Goal: Navigation & Orientation: Understand site structure

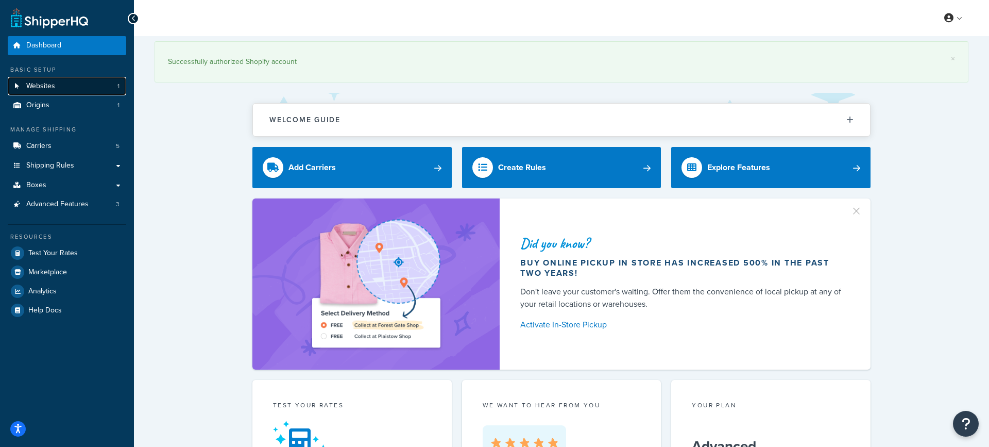
click at [64, 89] on link "Websites 1" at bounding box center [67, 86] width 119 height 19
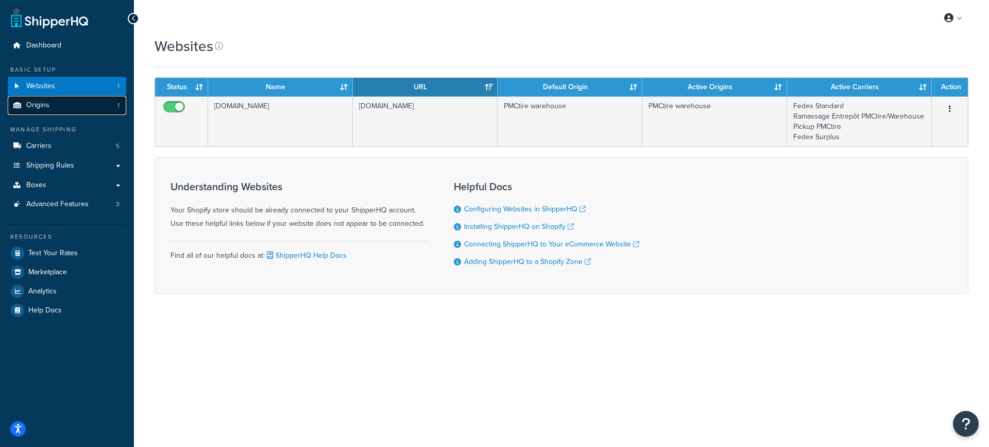
click at [36, 107] on span "Origins" at bounding box center [37, 105] width 23 height 9
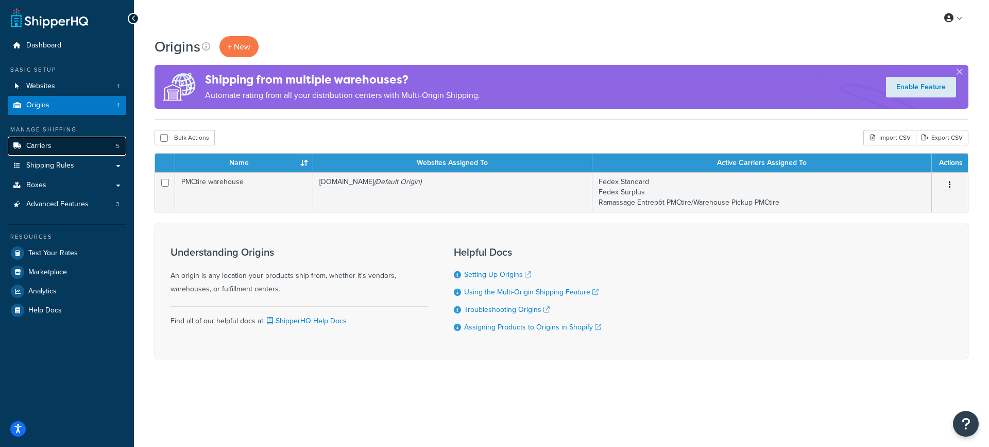
click at [54, 147] on link "Carriers 5" at bounding box center [67, 146] width 119 height 19
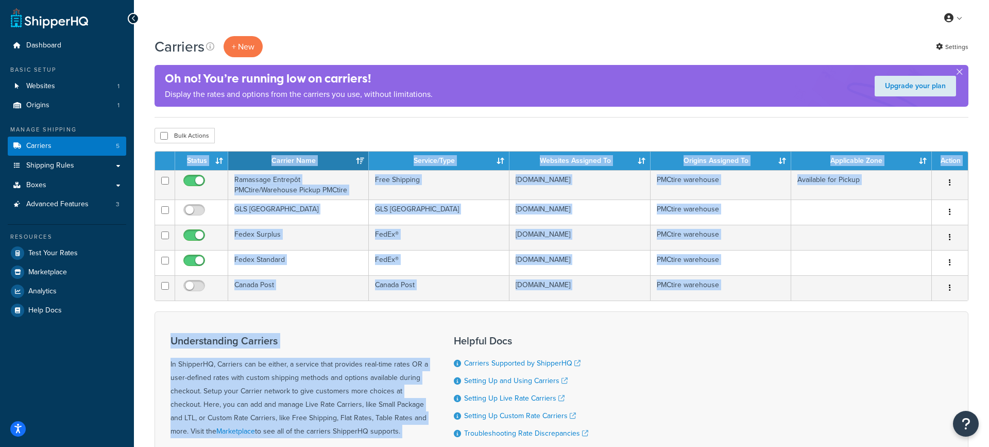
drag, startPoint x: 343, startPoint y: 140, endPoint x: 549, endPoint y: 331, distance: 281.4
click at [549, 331] on div "Carriers + New Settings Oh no! You’re running low on carriers! Display the rate…" at bounding box center [561, 286] width 855 height 501
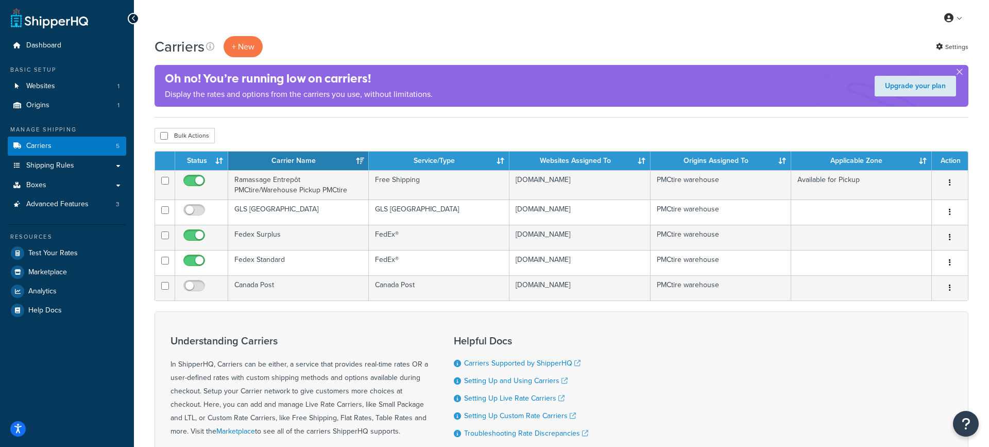
click at [548, 316] on div "Understanding Carriers In ShipperHQ, Carriers can be either, a service that pro…" at bounding box center [562, 406] width 814 height 190
click at [71, 166] on span "Shipping Rules" at bounding box center [50, 165] width 48 height 9
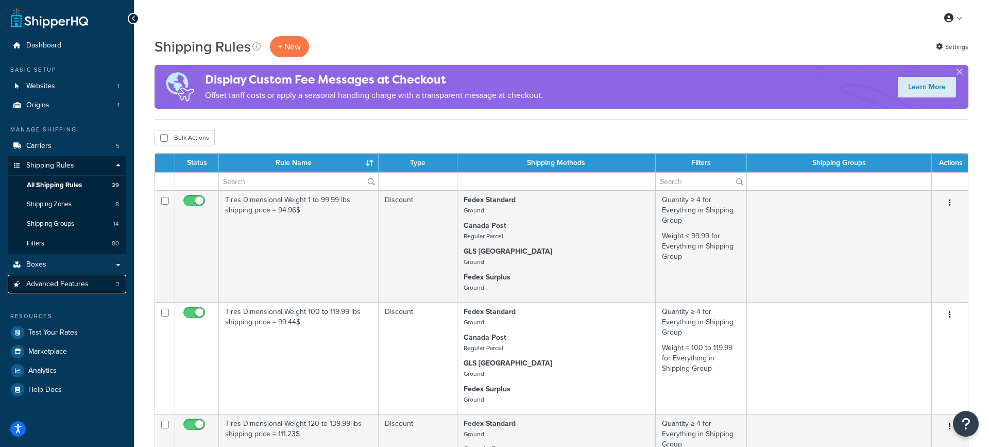
click at [80, 284] on span "Advanced Features" at bounding box center [57, 284] width 62 height 9
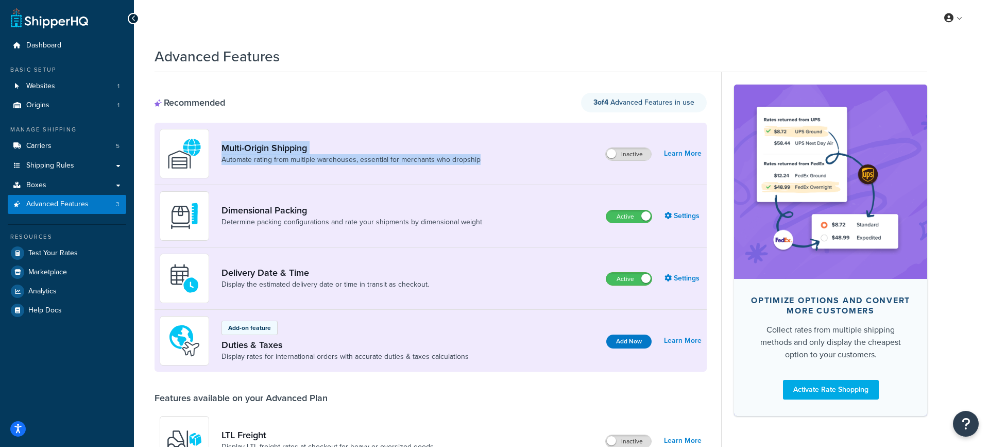
drag, startPoint x: 312, startPoint y: 173, endPoint x: 312, endPoint y: 113, distance: 59.8
click at [312, 113] on div "Recommended 3 of 4 Advanced Features in use Multi-Origin Shipping Automate rati…" at bounding box center [431, 232] width 552 height 279
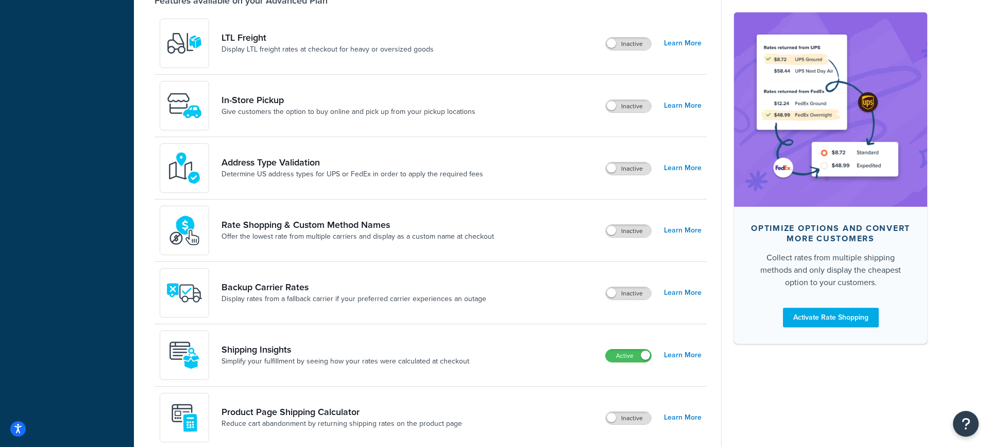
scroll to position [397, 0]
drag, startPoint x: 295, startPoint y: 262, endPoint x: 364, endPoint y: 320, distance: 90.3
click at [365, 320] on div "Backup Carrier Rates Display rates from a fallback carrier if your preferred ca…" at bounding box center [431, 293] width 552 height 62
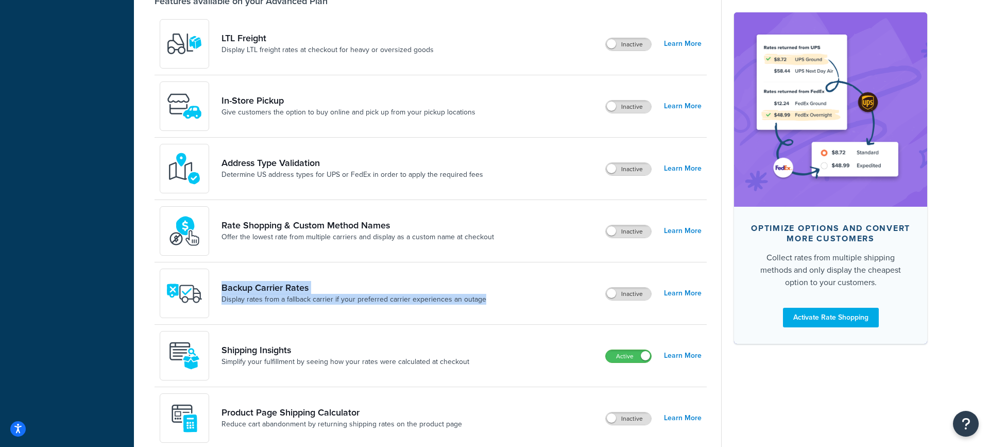
drag, startPoint x: 364, startPoint y: 320, endPoint x: 328, endPoint y: 269, distance: 62.8
click at [328, 269] on div "Backup Carrier Rates Display rates from a fallback carrier if your preferred ca…" at bounding box center [431, 293] width 552 height 62
click at [327, 263] on div "Backup Carrier Rates Display rates from a fallback carrier if your preferred ca…" at bounding box center [431, 293] width 552 height 62
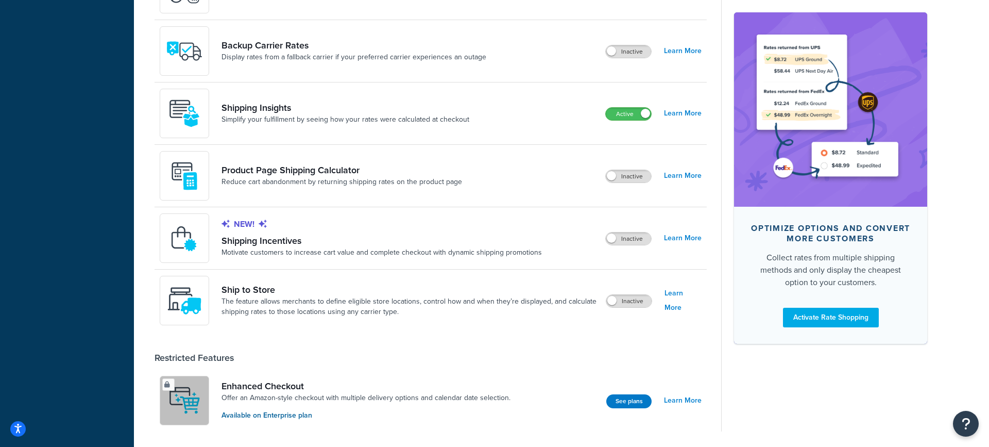
scroll to position [675, 0]
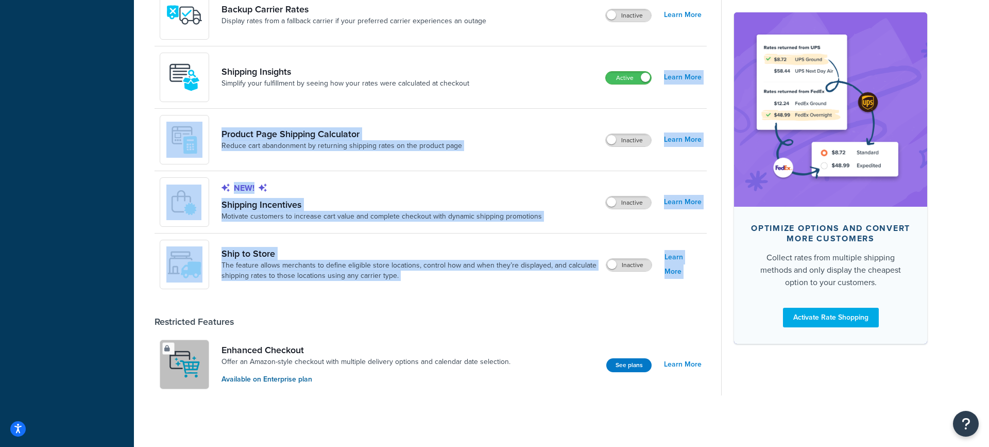
drag, startPoint x: 447, startPoint y: 299, endPoint x: 409, endPoint y: 107, distance: 195.8
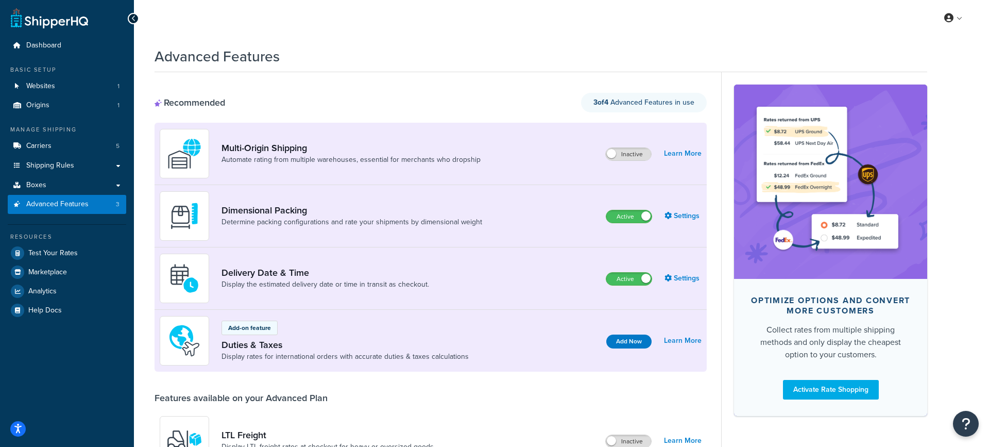
click at [397, 107] on div "Recommended 3 of 4 Advanced Features in use" at bounding box center [431, 103] width 552 height 20
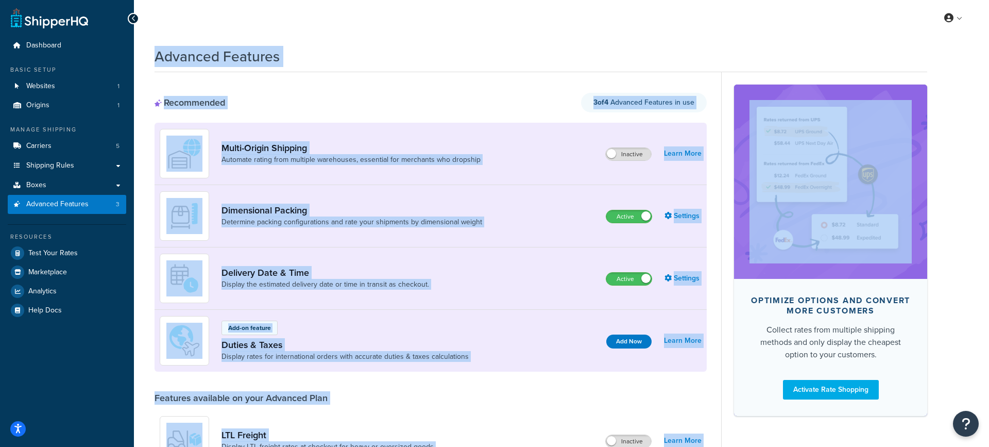
drag, startPoint x: 722, startPoint y: 39, endPoint x: 730, endPoint y: 283, distance: 244.3
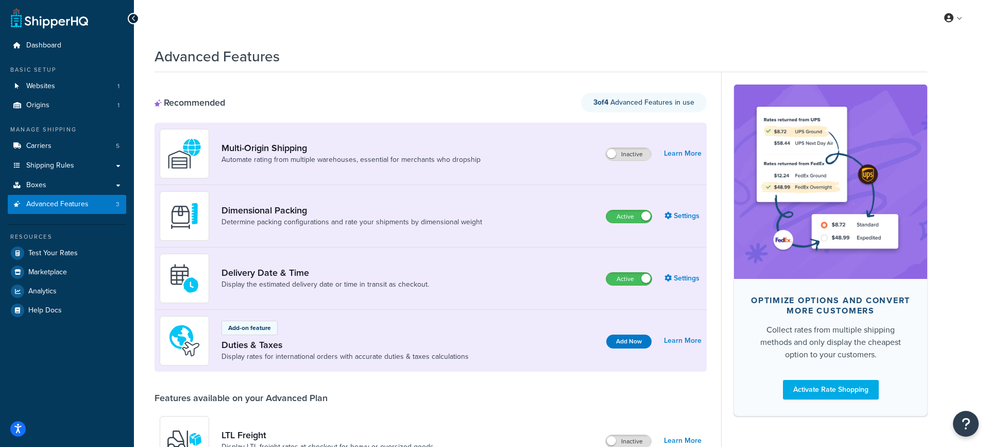
click at [532, 23] on div "My Profile Billing Global Settings Contact Us Logout" at bounding box center [561, 18] width 855 height 36
click at [627, 29] on div "My Profile Billing Global Settings Contact Us Logout" at bounding box center [561, 18] width 855 height 36
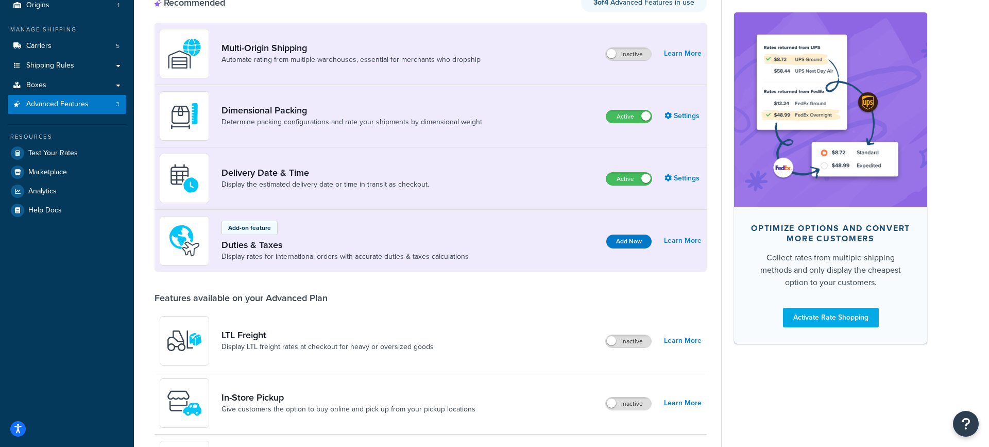
scroll to position [377, 0]
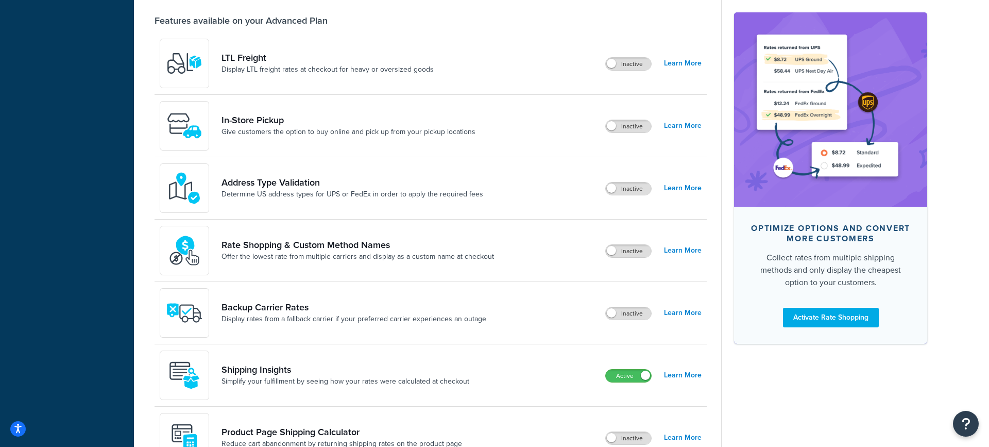
click at [828, 385] on div "Optimize options and convert more customers Collect rates from multiple shippin…" at bounding box center [824, 194] width 206 height 998
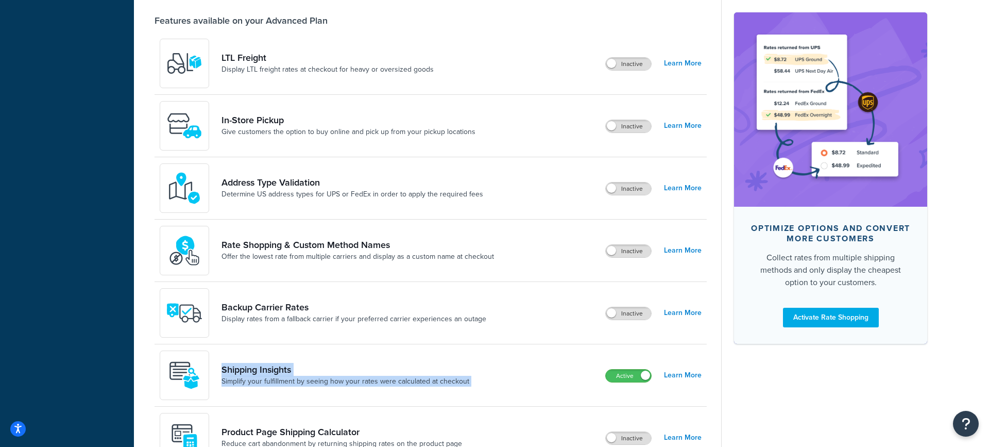
drag, startPoint x: 563, startPoint y: 386, endPoint x: 527, endPoint y: 352, distance: 49.6
click at [527, 352] on div "Shipping Insights Simplify your fulfillment by seeing how your rates were calcu…" at bounding box center [431, 375] width 552 height 62
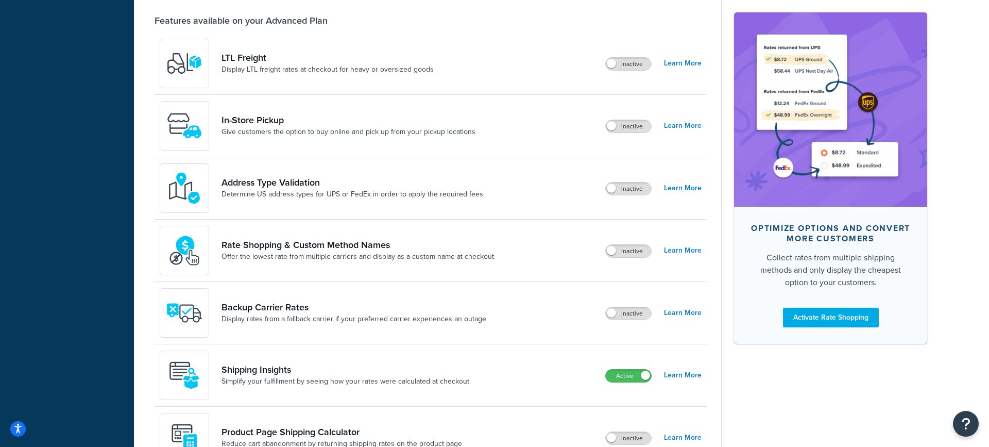
click at [527, 352] on div "Shipping Insights Simplify your fulfillment by seeing how your rates were calcu…" at bounding box center [431, 375] width 552 height 62
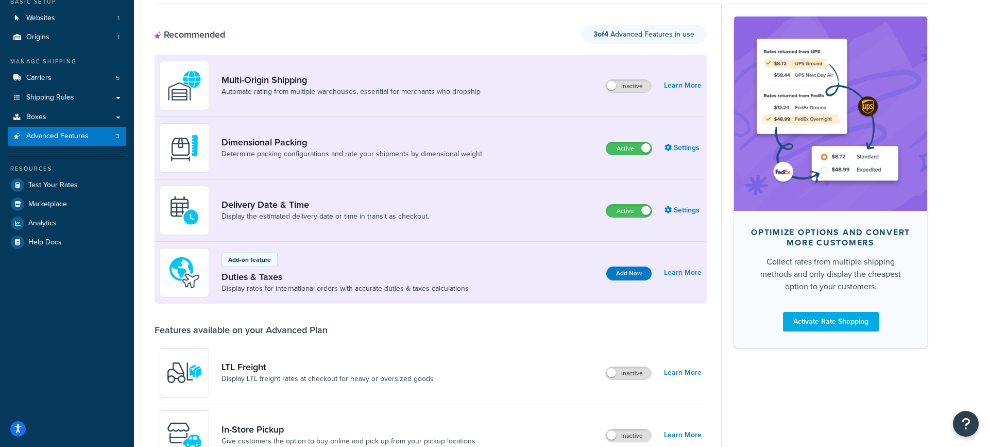
scroll to position [675, 0]
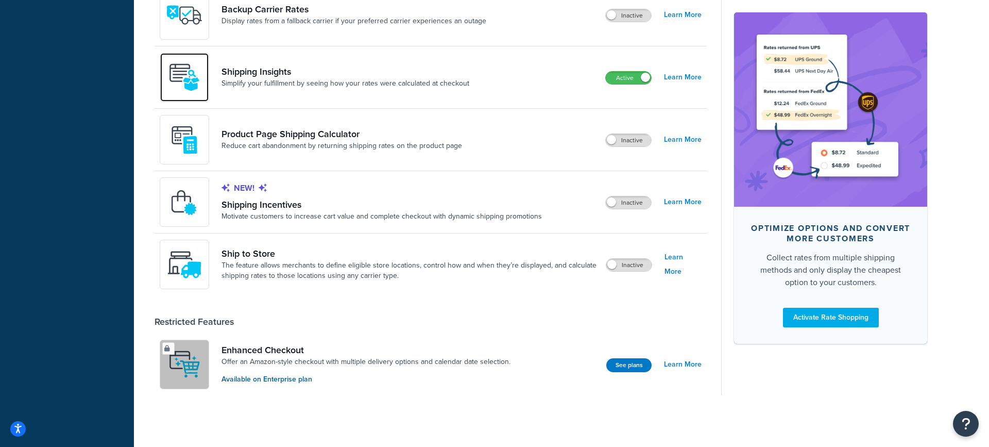
click at [190, 87] on img at bounding box center [184, 77] width 36 height 36
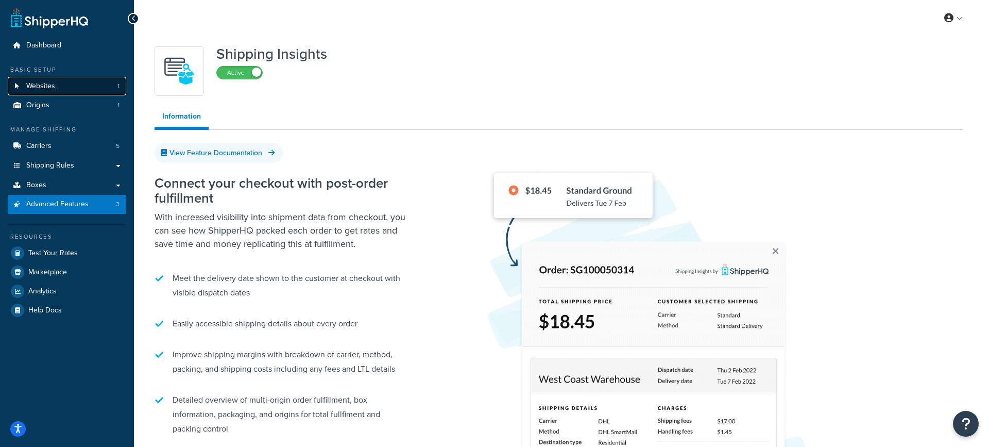
click at [53, 83] on span "Websites" at bounding box center [40, 86] width 29 height 9
